Goal: Find specific page/section: Find specific page/section

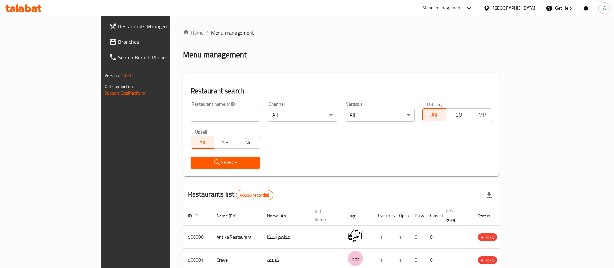
click at [118, 42] on span "Branches" at bounding box center [158, 42] width 81 height 8
click at [118, 41] on span "Branches" at bounding box center [158, 42] width 81 height 8
click at [112, 44] on span "Branches" at bounding box center [155, 42] width 87 height 8
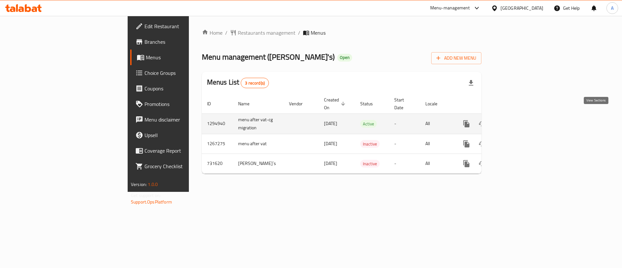
click at [516, 121] on icon "enhanced table" at bounding box center [513, 124] width 6 height 6
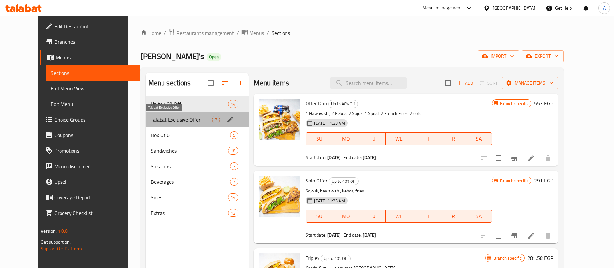
click at [160, 117] on span "Talabat Exclusive Offer" at bounding box center [182, 120] width 62 height 8
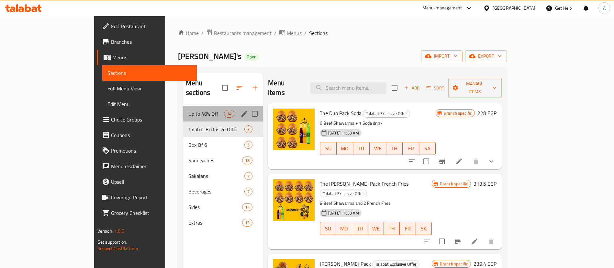
click at [183, 106] on div "Up to 40% Off 14" at bounding box center [223, 114] width 80 height 16
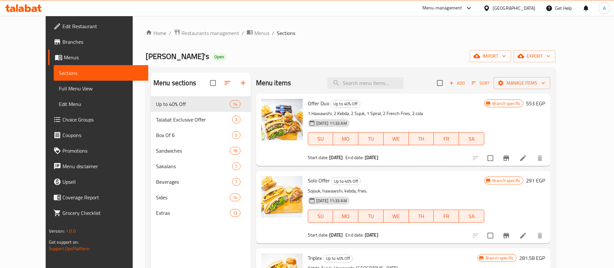
click at [462, 6] on div "Menu-management" at bounding box center [443, 8] width 40 height 8
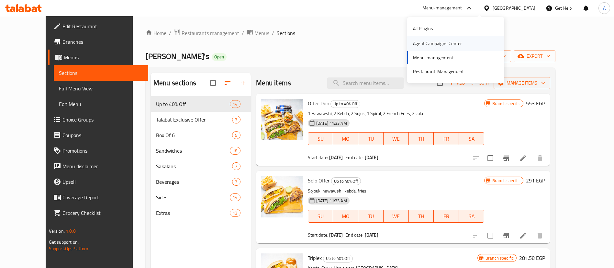
click at [432, 42] on div "Agent Campaigns Center" at bounding box center [437, 43] width 49 height 7
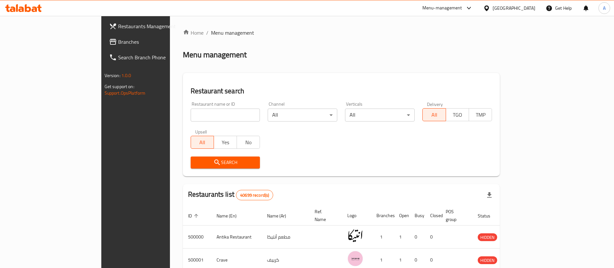
click at [118, 44] on span "Branches" at bounding box center [158, 42] width 81 height 8
